Goal: Information Seeking & Learning: Understand process/instructions

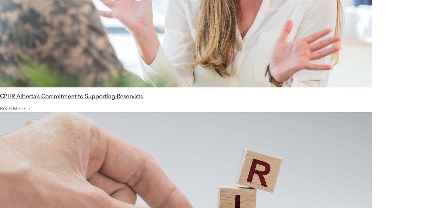
scroll to position [752, 0]
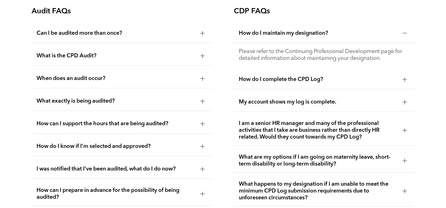
scroll to position [1117, 0]
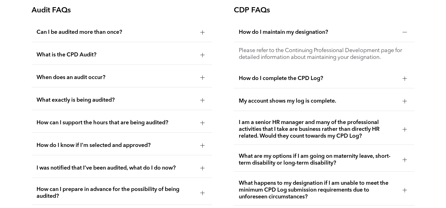
click at [203, 34] on div at bounding box center [203, 32] width 4 height 4
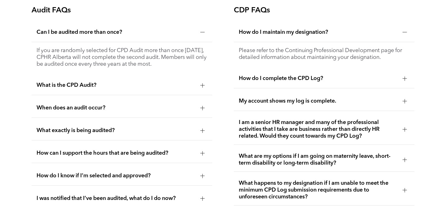
click at [201, 84] on div at bounding box center [203, 85] width 4 height 4
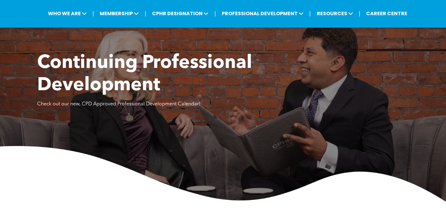
scroll to position [0, 0]
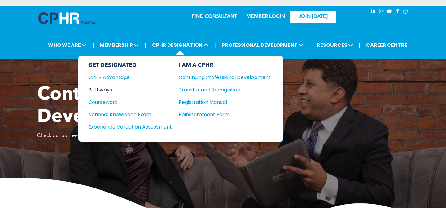
click at [106, 88] on div "Pathways" at bounding box center [125, 90] width 75 height 8
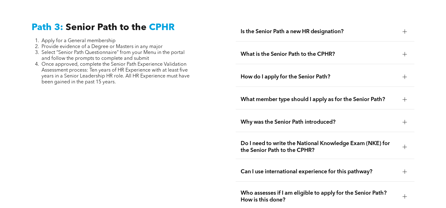
scroll to position [1574, 0]
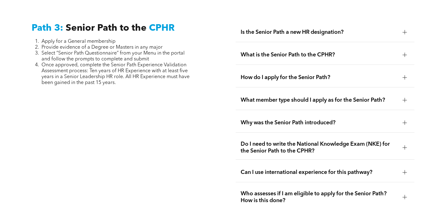
click at [274, 51] on span "What is the Senior Path to the CPHR?" at bounding box center [319, 54] width 157 height 7
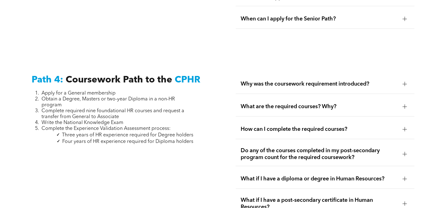
scroll to position [1843, 0]
click at [349, 104] on span "What are the required courses? Why?" at bounding box center [319, 107] width 157 height 7
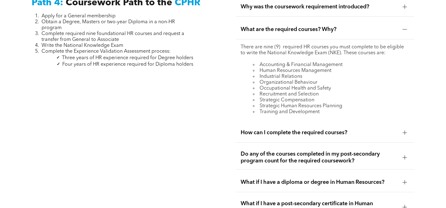
scroll to position [1921, 0]
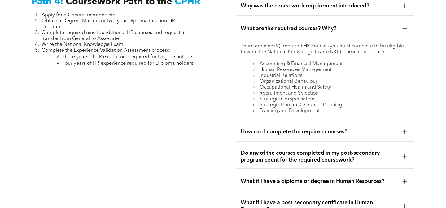
click at [351, 128] on span "How can I complete the required courses?" at bounding box center [319, 131] width 157 height 7
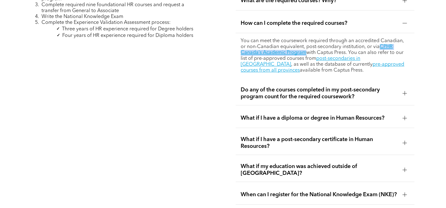
scroll to position [1952, 0]
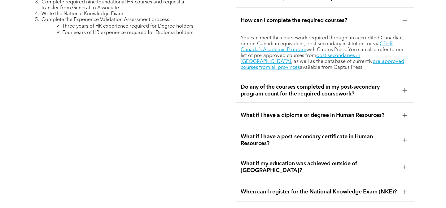
click at [269, 84] on span "Do any of the courses completed in my post-secondary program count for the requ…" at bounding box center [319, 91] width 157 height 14
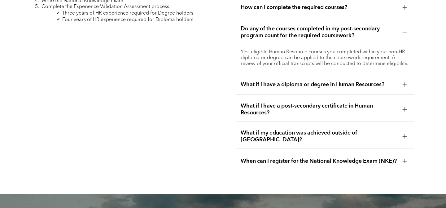
scroll to position [1966, 0]
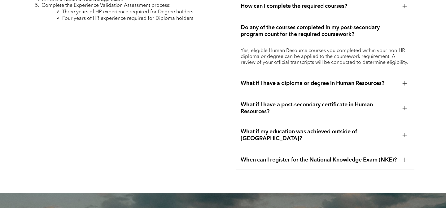
click at [269, 82] on div "What if I have a diploma or degree in Human Resources?" at bounding box center [325, 84] width 179 height 20
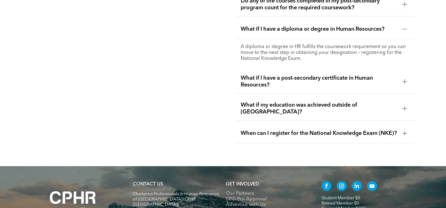
scroll to position [1997, 0]
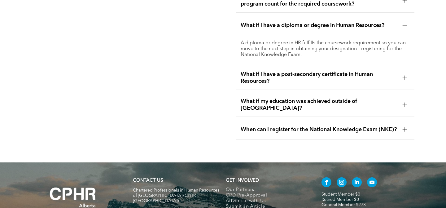
click at [299, 71] on span "What if I have a post-secondary certificate in Human Resources?" at bounding box center [319, 78] width 157 height 14
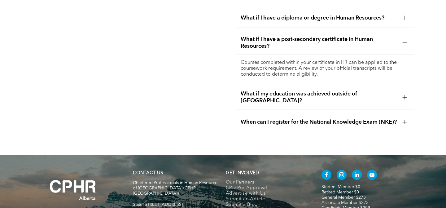
scroll to position [2008, 0]
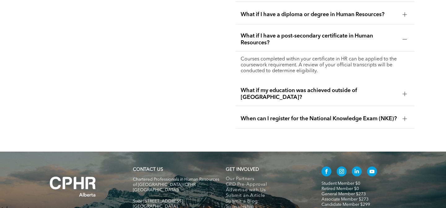
click at [331, 87] on span "What if my education was achieved outside of Canada?" at bounding box center [319, 94] width 157 height 14
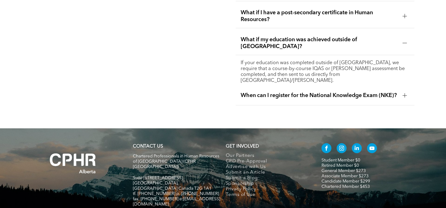
scroll to position [2037, 0]
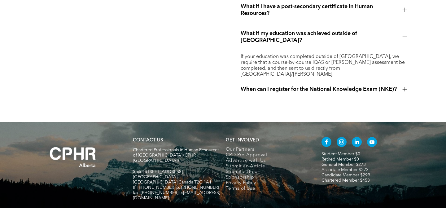
click at [329, 86] on span "When can I register for the National Knowledge Exam (NKE)?" at bounding box center [319, 89] width 157 height 7
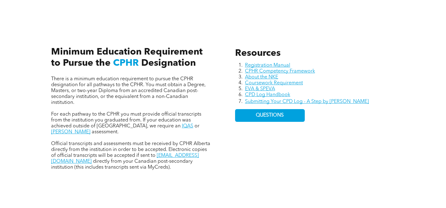
scroll to position [0, 0]
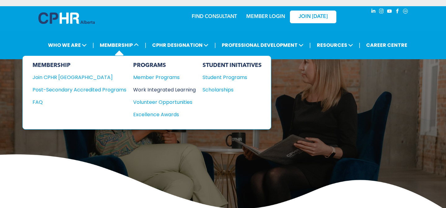
click at [153, 88] on div "Work Integrated Learning" at bounding box center [161, 90] width 56 height 8
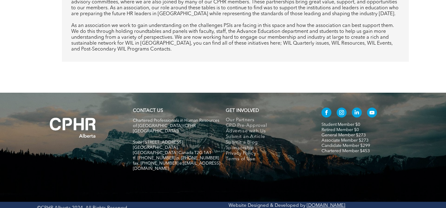
scroll to position [403, 0]
